Goal: Task Accomplishment & Management: Manage account settings

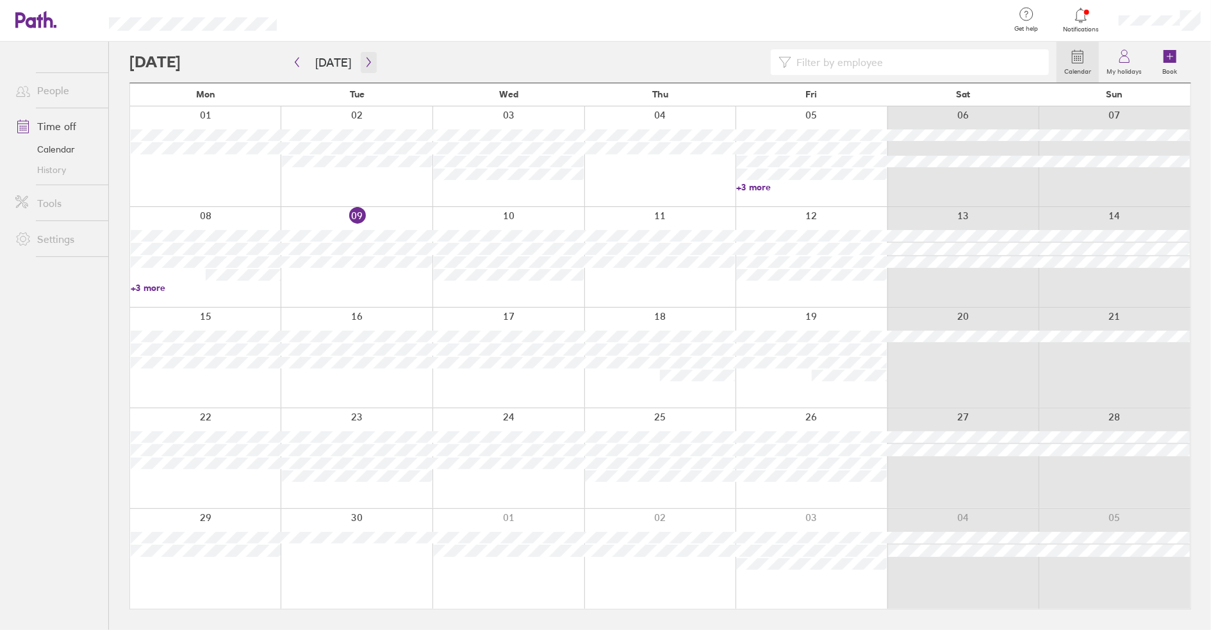
click at [367, 63] on icon "button" at bounding box center [369, 62] width 10 height 10
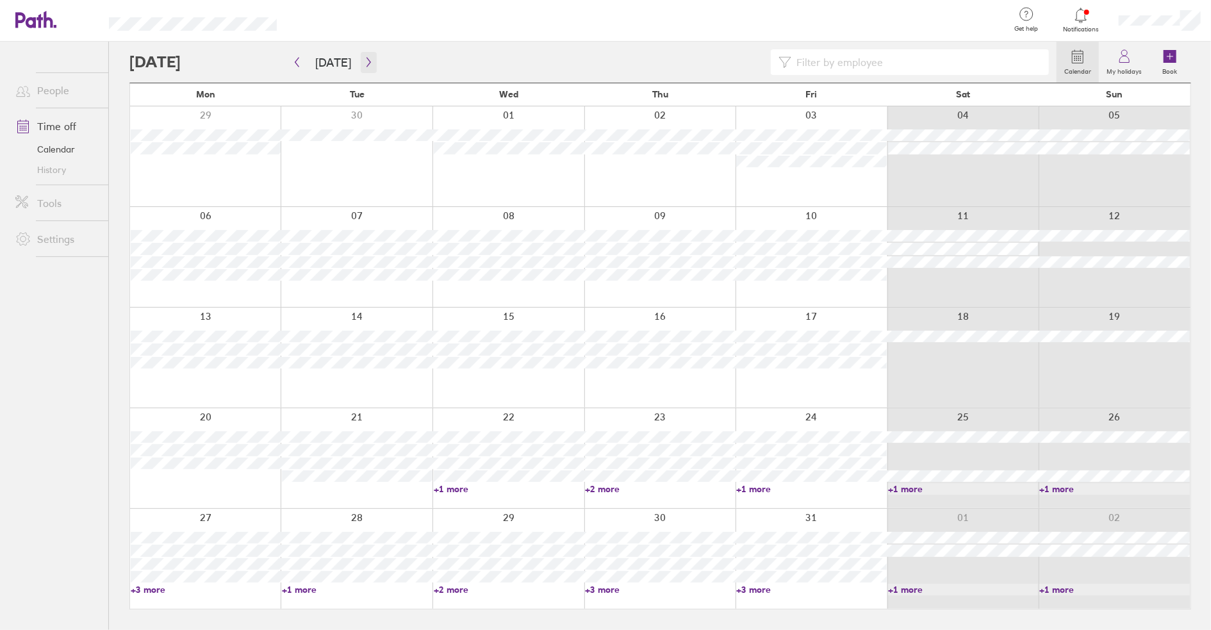
click at [364, 72] on button "button" at bounding box center [369, 62] width 16 height 21
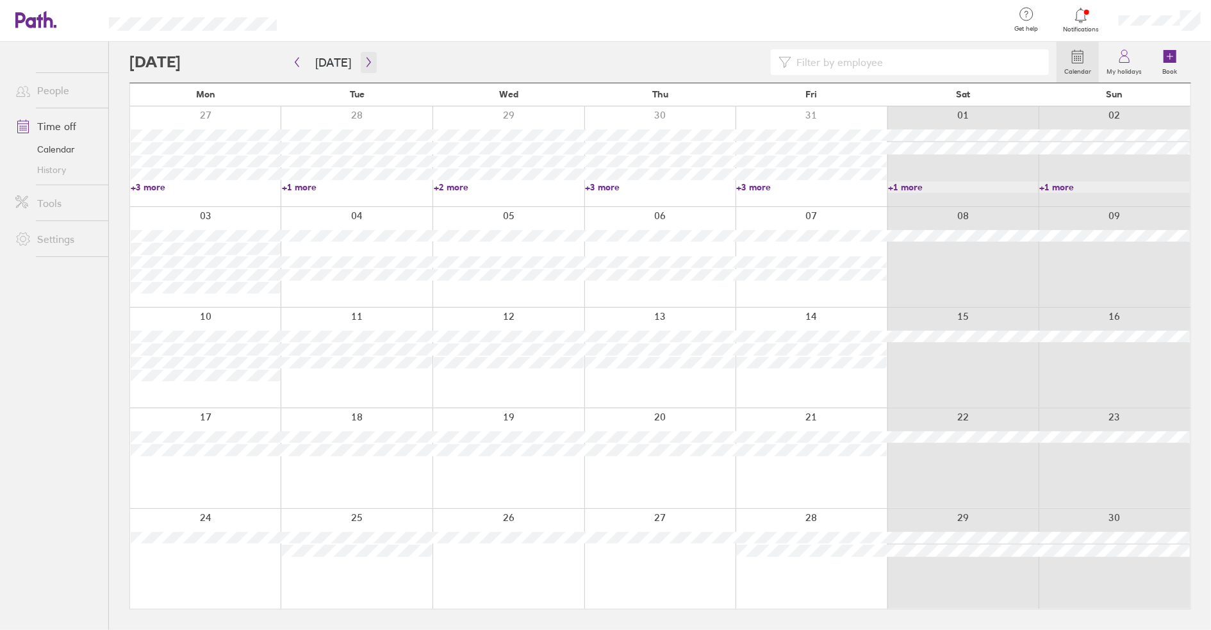
click at [370, 54] on button "button" at bounding box center [369, 62] width 16 height 21
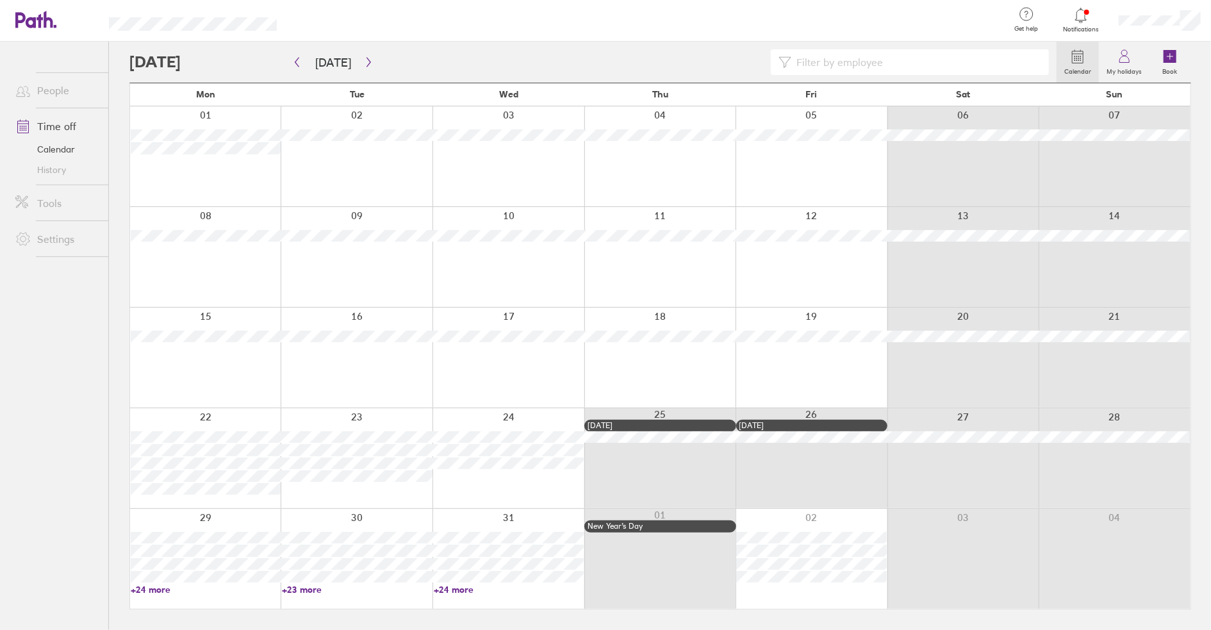
click at [452, 589] on link "+24 more" at bounding box center [509, 590] width 150 height 12
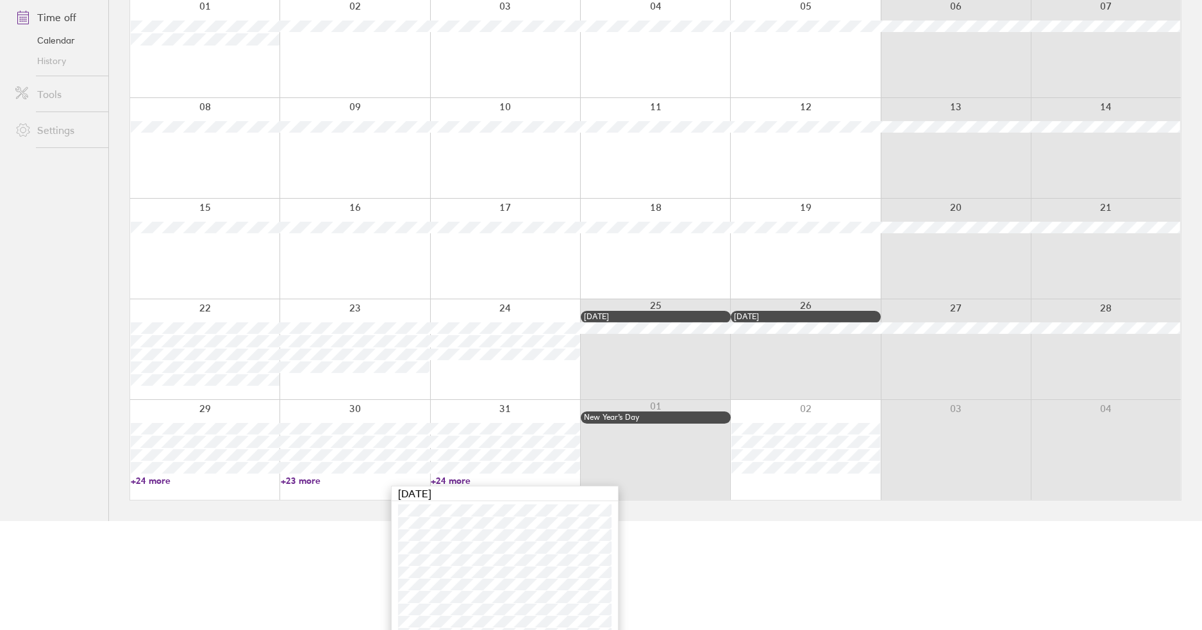
scroll to position [106, 0]
click at [732, 524] on html "Get help FAQs Contact us Notifications My profile Sign out People Time off Cale…" at bounding box center [601, 209] width 1202 height 630
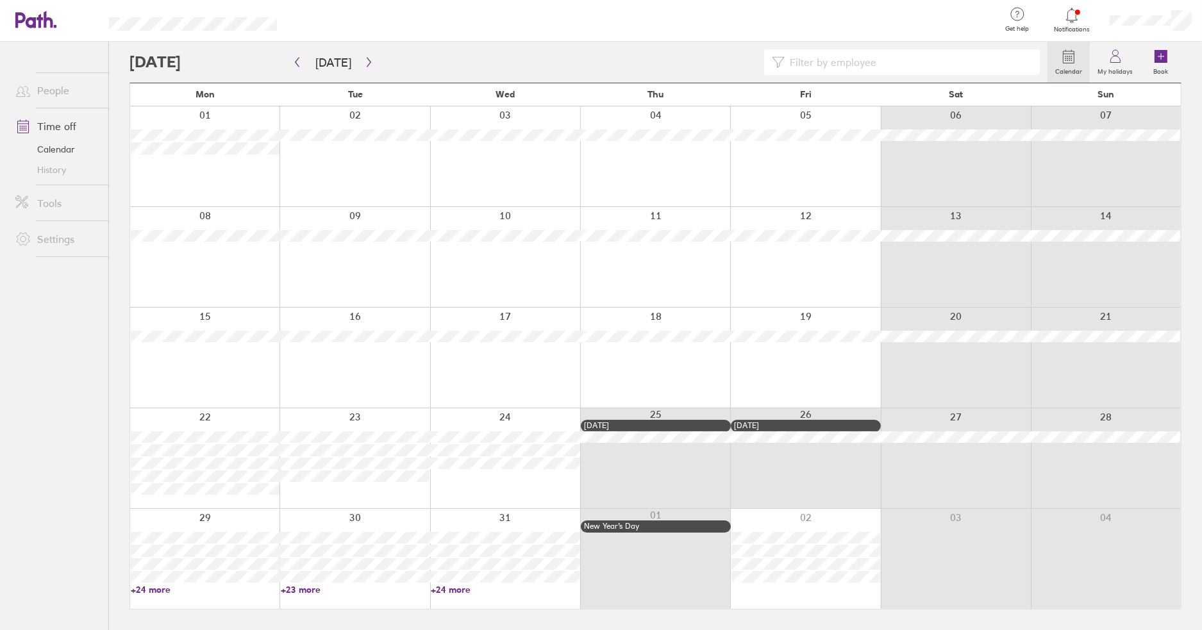
scroll to position [0, 0]
click at [297, 62] on icon "button" at bounding box center [297, 62] width 10 height 10
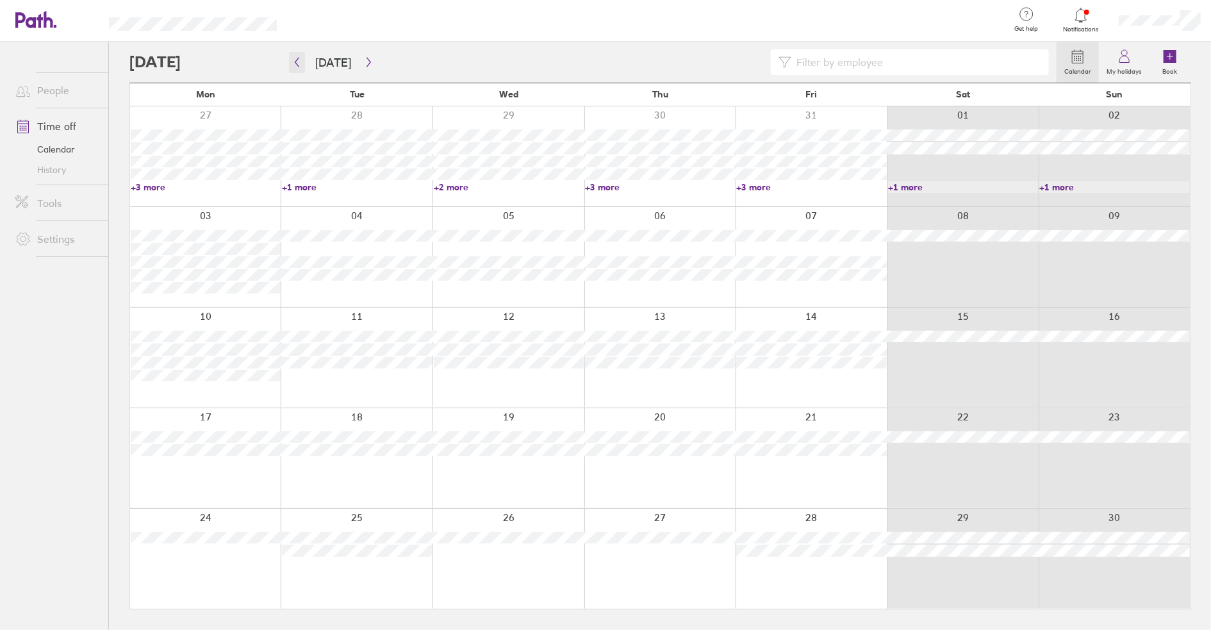
click at [299, 63] on icon "button" at bounding box center [297, 62] width 10 height 10
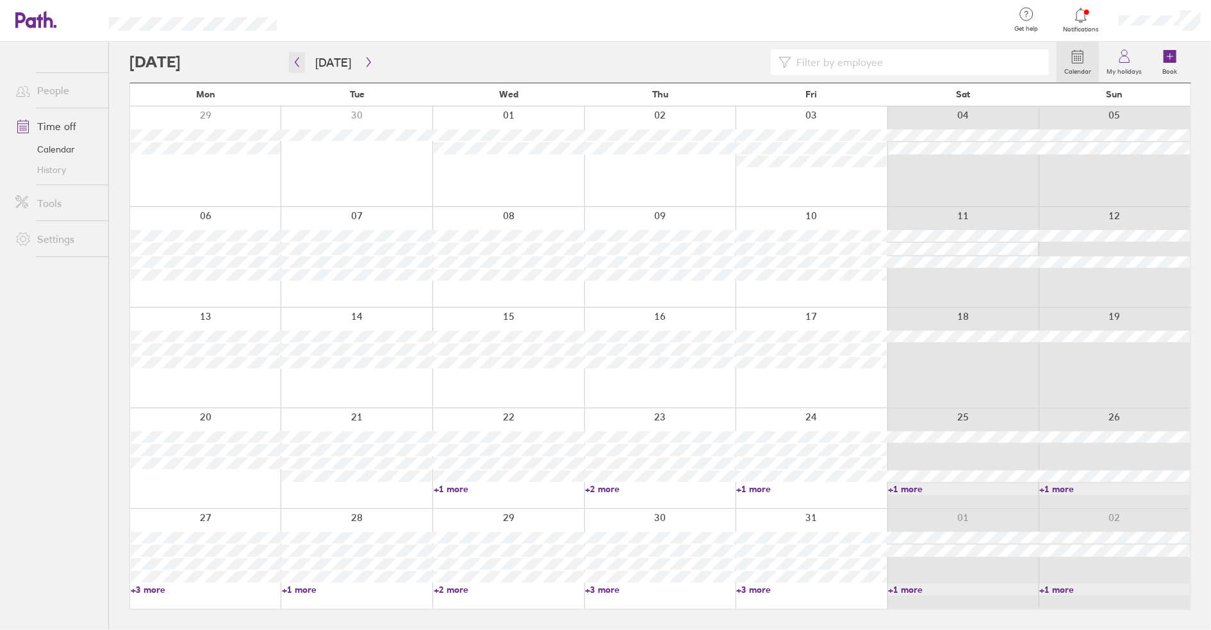
click at [297, 63] on icon "button" at bounding box center [297, 63] width 4 height 10
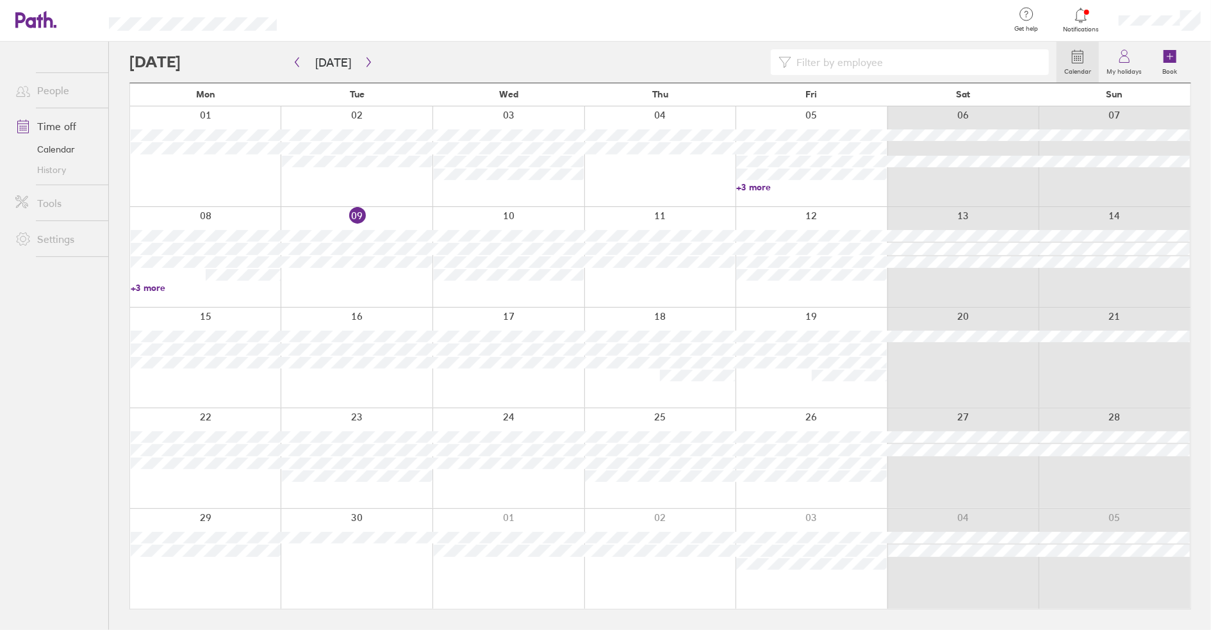
click at [158, 286] on link "+3 more" at bounding box center [206, 288] width 150 height 12
click at [74, 438] on ul "People Time off Calendar History Tools Settings" at bounding box center [54, 315] width 108 height 546
click at [369, 58] on button "button" at bounding box center [369, 62] width 16 height 21
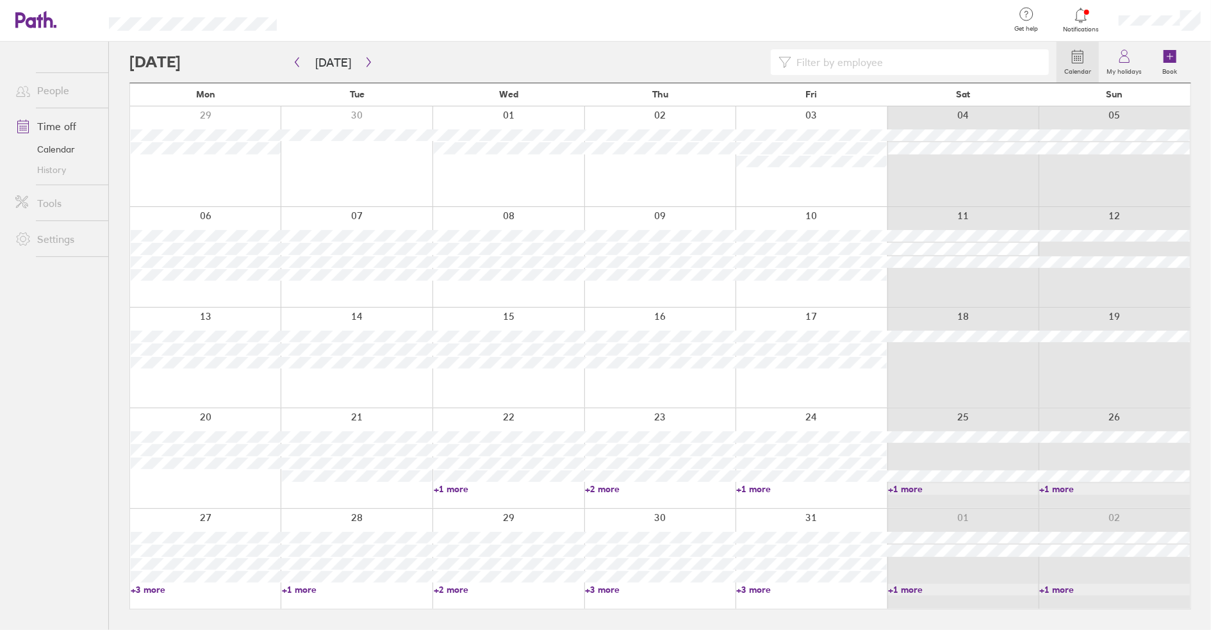
click at [158, 587] on link "+3 more" at bounding box center [206, 590] width 150 height 12
click at [364, 62] on icon "button" at bounding box center [369, 62] width 10 height 10
